Goal: Task Accomplishment & Management: Manage account settings

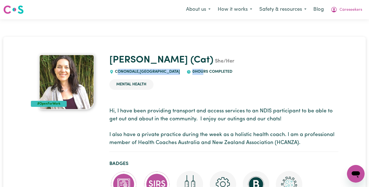
drag, startPoint x: 117, startPoint y: 71, endPoint x: 189, endPoint y: 71, distance: 71.6
click at [189, 71] on div "Catherine (Cat) She/Her CONONDALE , Queensland 0 hours completed" at bounding box center [223, 65] width 229 height 20
click at [191, 71] on span "0 hours completed" at bounding box center [211, 72] width 41 height 4
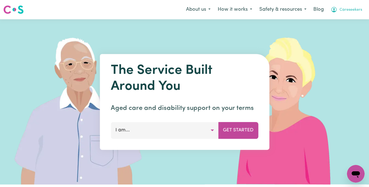
click at [350, 10] on span "Careseekers" at bounding box center [350, 10] width 23 height 6
click at [347, 32] on link "Logout" at bounding box center [344, 31] width 44 height 10
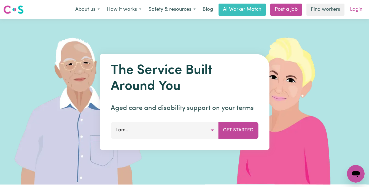
click at [355, 6] on link "Login" at bounding box center [356, 10] width 19 height 12
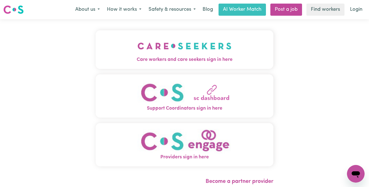
click at [157, 43] on img "Care workers and care seekers sign in here" at bounding box center [184, 46] width 94 height 20
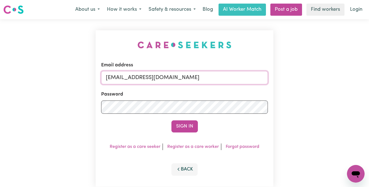
drag, startPoint x: 180, startPoint y: 79, endPoint x: 0, endPoint y: 74, distance: 180.0
click at [0, 74] on div "Email address admin@careseekers.com.au Password Sign In Register as a care seek…" at bounding box center [184, 108] width 369 height 179
paste input "jianyingliYS@careseekers.com.au"
type input "superuser~jianyingliYS@careseekers.com.au"
click at [171, 120] on button "Sign In" at bounding box center [184, 126] width 26 height 12
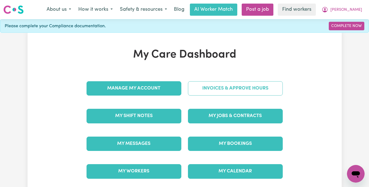
click at [211, 88] on link "Invoices & Approve Hours" at bounding box center [235, 88] width 95 height 14
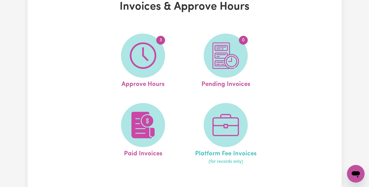
scroll to position [45, 0]
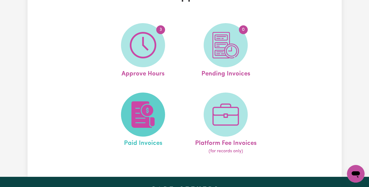
click at [162, 125] on span at bounding box center [143, 115] width 44 height 44
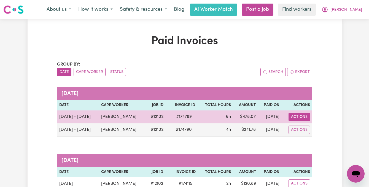
click at [296, 119] on button "Actions" at bounding box center [298, 117] width 21 height 9
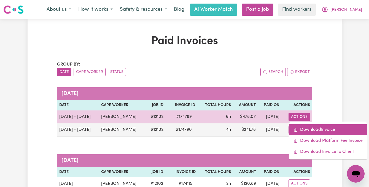
click at [302, 126] on link "Download Invoice" at bounding box center [328, 129] width 78 height 11
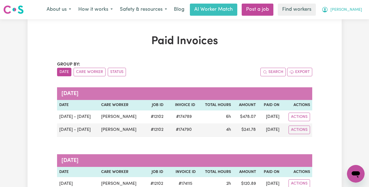
click at [344, 10] on button "[PERSON_NAME]" at bounding box center [342, 10] width 48 height 12
click at [346, 28] on link "Logout" at bounding box center [344, 31] width 44 height 10
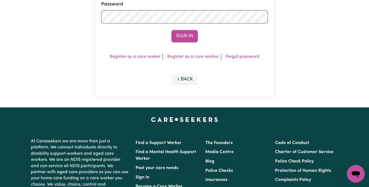
scroll to position [114, 0]
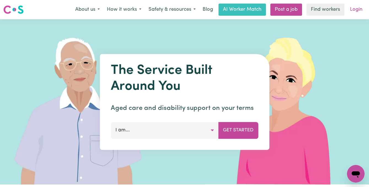
click at [358, 9] on link "Login" at bounding box center [356, 10] width 19 height 12
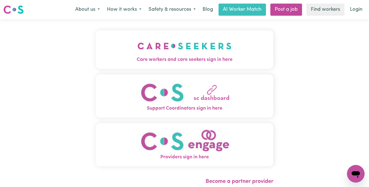
click at [169, 53] on img "Care workers and care seekers sign in here" at bounding box center [184, 46] width 94 height 20
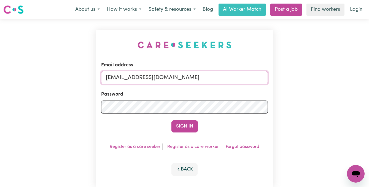
drag, startPoint x: 195, startPoint y: 78, endPoint x: 47, endPoint y: 70, distance: 148.7
click at [47, 70] on div "Email address [EMAIL_ADDRESS][DOMAIN_NAME] Password Sign In Register as a care …" at bounding box center [184, 108] width 369 height 179
paste input "jianyingliYS@careseekers.com.au"
type input "[EMAIL_ADDRESS][DOMAIN_NAME]"
click at [171, 120] on button "Sign In" at bounding box center [184, 126] width 26 height 12
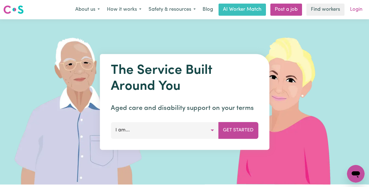
click at [358, 9] on link "Login" at bounding box center [356, 10] width 19 height 12
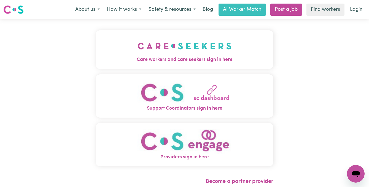
click at [170, 53] on img "Care workers and care seekers sign in here" at bounding box center [184, 46] width 94 height 20
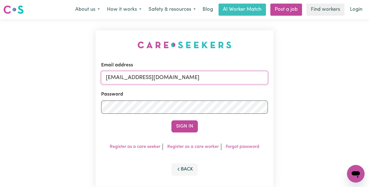
drag, startPoint x: 193, startPoint y: 76, endPoint x: 0, endPoint y: 69, distance: 193.5
click at [0, 71] on div "Email address [EMAIL_ADDRESS][DOMAIN_NAME] Password Sign In Register as a care …" at bounding box center [184, 108] width 369 height 179
type input "[EMAIL_ADDRESS][DOMAIN_NAME]"
click at [171, 120] on button "Sign In" at bounding box center [184, 126] width 26 height 12
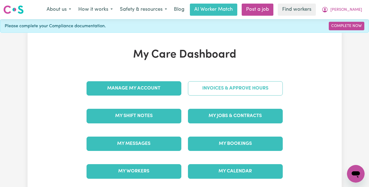
click at [218, 92] on link "Invoices & Approve Hours" at bounding box center [235, 88] width 95 height 14
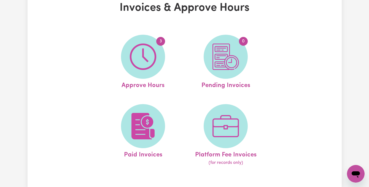
scroll to position [41, 0]
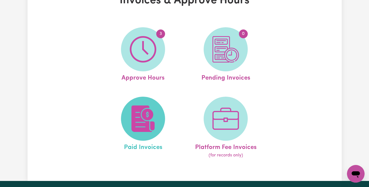
click at [143, 124] on img at bounding box center [143, 119] width 26 height 26
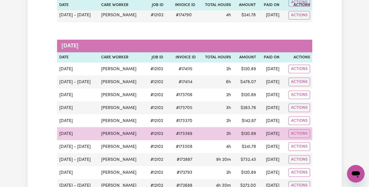
scroll to position [135, 0]
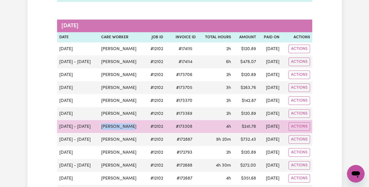
drag, startPoint x: 133, startPoint y: 128, endPoint x: 101, endPoint y: 127, distance: 32.2
click at [101, 127] on td "[PERSON_NAME]" at bounding box center [122, 126] width 47 height 13
drag, startPoint x: 101, startPoint y: 127, endPoint x: 134, endPoint y: 128, distance: 33.1
click at [134, 128] on td "[PERSON_NAME]" at bounding box center [122, 126] width 47 height 13
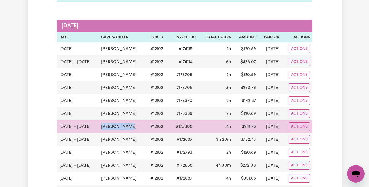
click at [134, 128] on td "[PERSON_NAME]" at bounding box center [122, 126] width 47 height 13
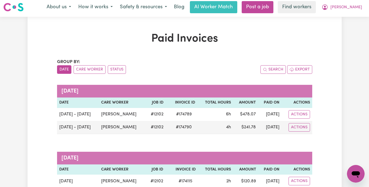
scroll to position [0, 0]
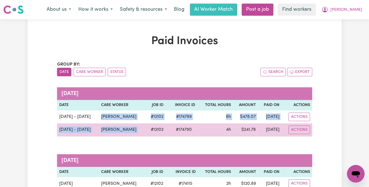
drag, startPoint x: 94, startPoint y: 116, endPoint x: 133, endPoint y: 132, distance: 42.3
click at [133, 132] on tbody "[DATE] - [DATE] [PERSON_NAME] # 12102 # 174789 6h $ 478.07 [DATE] Actions [DATE…" at bounding box center [184, 123] width 255 height 26
click at [145, 132] on td "# 12102" at bounding box center [155, 129] width 20 height 13
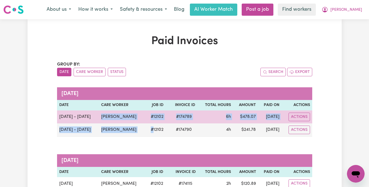
drag, startPoint x: 133, startPoint y: 132, endPoint x: 94, endPoint y: 116, distance: 41.9
click at [94, 116] on tbody "[DATE] - [DATE] [PERSON_NAME] # 12102 # 174789 6h $ 478.07 [DATE] Actions [DATE…" at bounding box center [184, 123] width 255 height 26
click at [99, 116] on td "[PERSON_NAME]" at bounding box center [122, 116] width 47 height 13
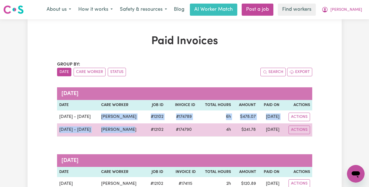
drag, startPoint x: 94, startPoint y: 116, endPoint x: 128, endPoint y: 131, distance: 37.1
click at [128, 131] on tbody "[DATE] - [DATE] [PERSON_NAME] # 12102 # 174789 6h $ 478.07 [DATE] Actions [DATE…" at bounding box center [184, 123] width 255 height 26
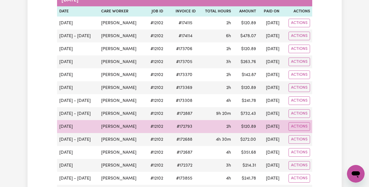
scroll to position [159, 0]
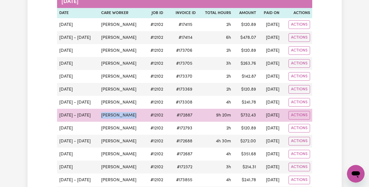
drag, startPoint x: 132, startPoint y: 117, endPoint x: 101, endPoint y: 116, distance: 31.1
click at [101, 116] on td "[PERSON_NAME]" at bounding box center [122, 115] width 47 height 13
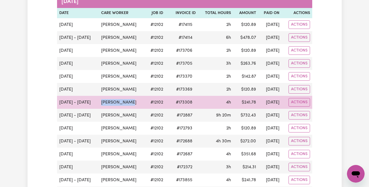
drag, startPoint x: 99, startPoint y: 103, endPoint x: 136, endPoint y: 106, distance: 36.2
click at [136, 106] on td "[PERSON_NAME]" at bounding box center [122, 102] width 47 height 13
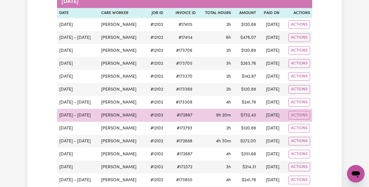
click at [129, 118] on td "[PERSON_NAME]" at bounding box center [122, 115] width 47 height 13
drag, startPoint x: 130, startPoint y: 117, endPoint x: 101, endPoint y: 115, distance: 29.0
click at [101, 115] on td "[PERSON_NAME]" at bounding box center [122, 115] width 47 height 13
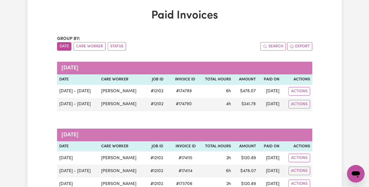
scroll to position [0, 0]
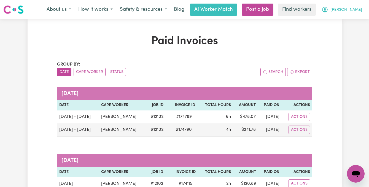
click at [349, 10] on span "[PERSON_NAME]" at bounding box center [346, 10] width 32 height 6
click at [348, 19] on link "My Dashboard" at bounding box center [344, 21] width 44 height 10
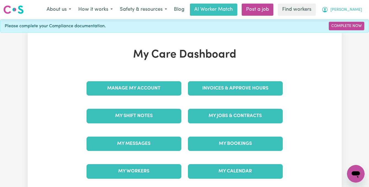
click at [349, 11] on span "[PERSON_NAME]" at bounding box center [346, 10] width 32 height 6
click at [345, 34] on link "Logout" at bounding box center [344, 31] width 44 height 10
